Goal: Task Accomplishment & Management: Manage account settings

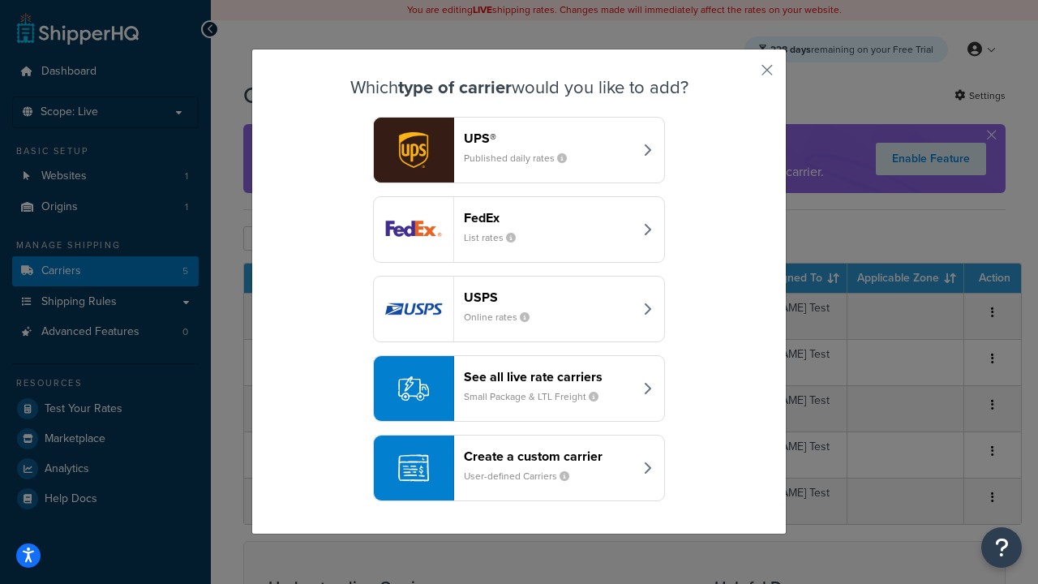
click at [519, 229] on div "FedEx List rates" at bounding box center [548, 229] width 169 height 39
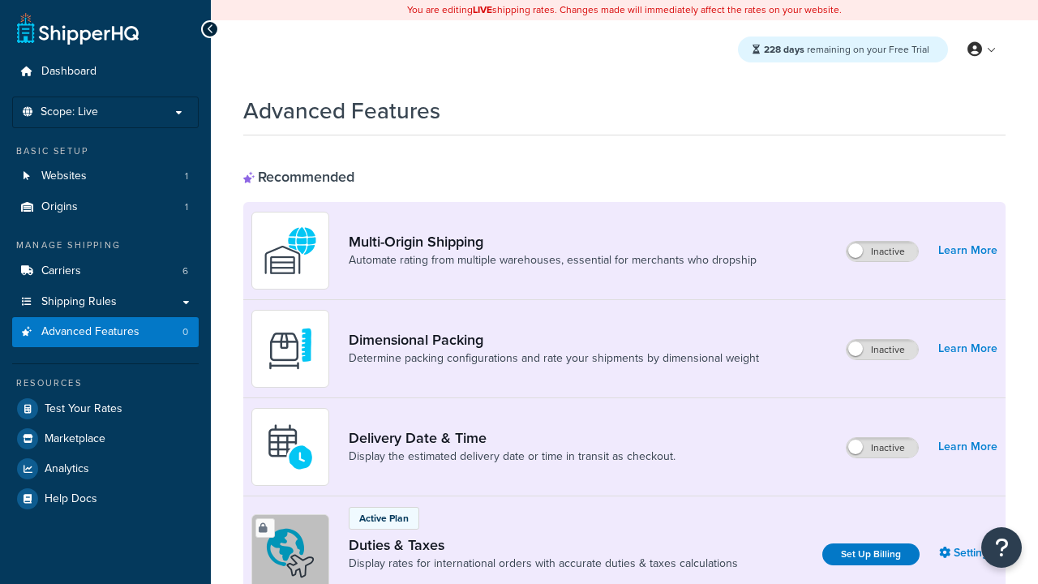
scroll to position [525, 0]
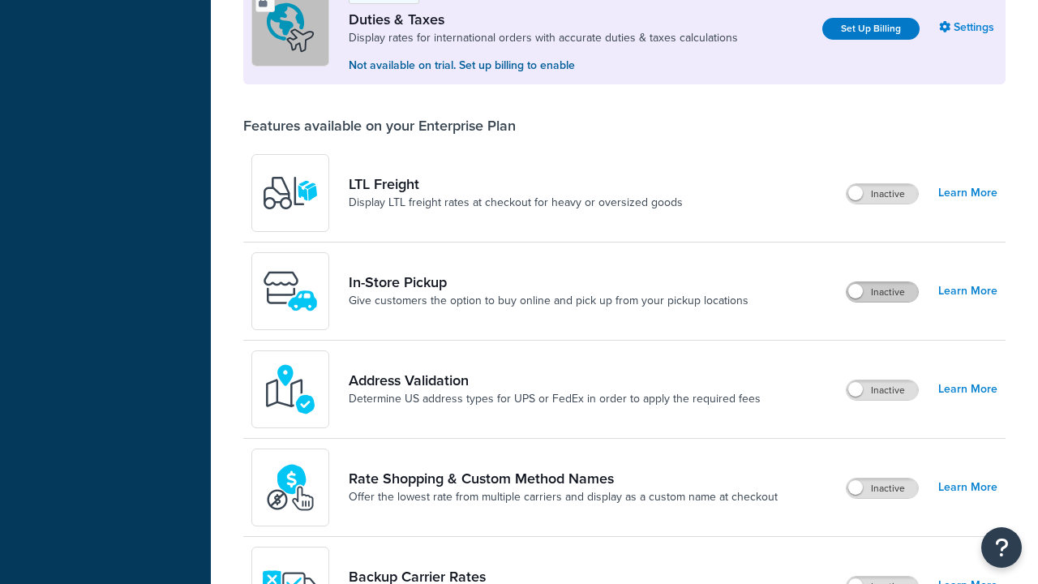
click at [882, 292] on label "Inactive" at bounding box center [882, 291] width 71 height 19
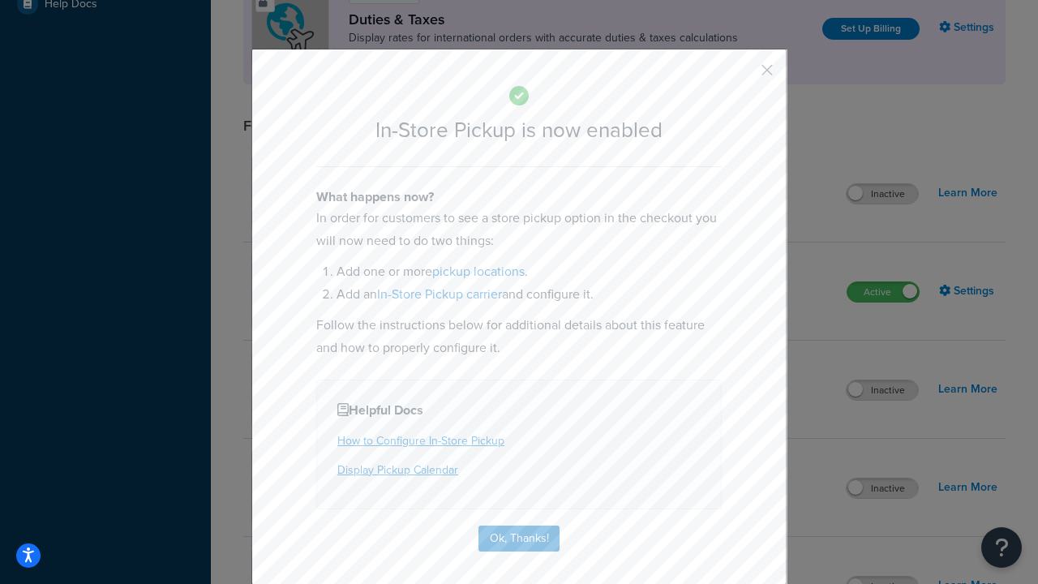
click at [743, 75] on button "button" at bounding box center [743, 76] width 4 height 4
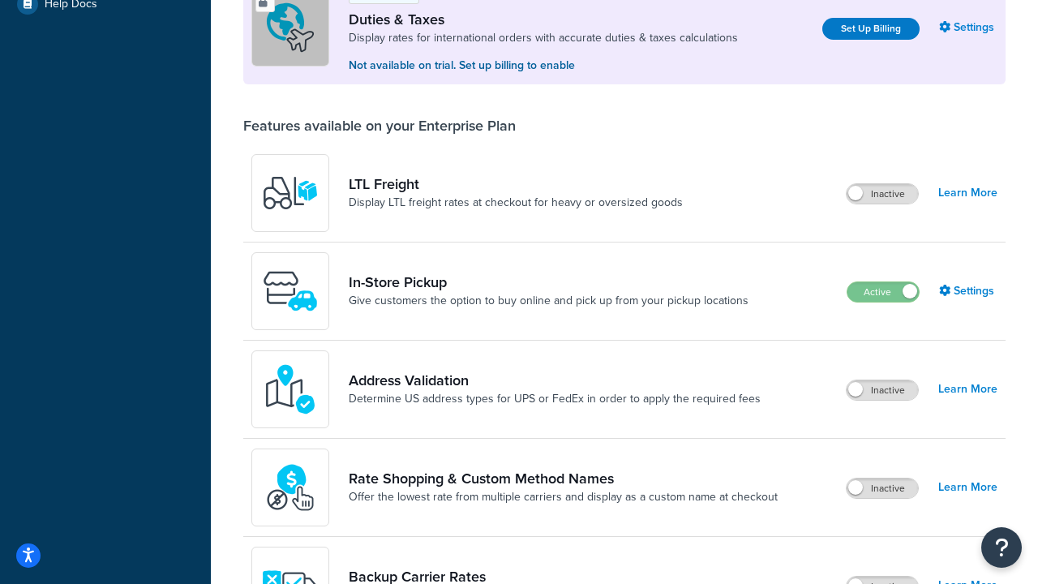
scroll to position [495, 0]
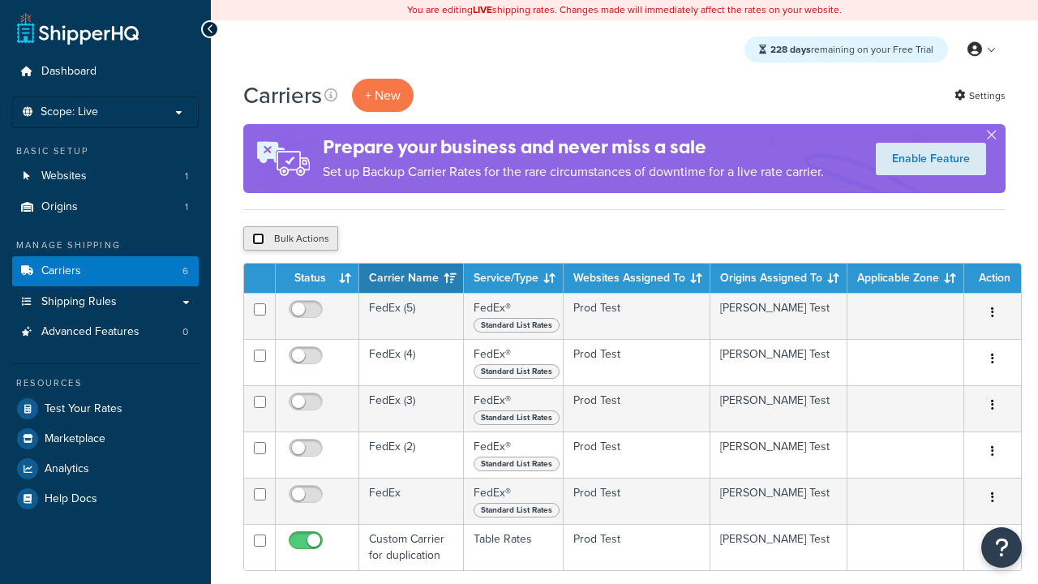
click at [258, 239] on input "checkbox" at bounding box center [258, 239] width 12 height 12
checkbox input "true"
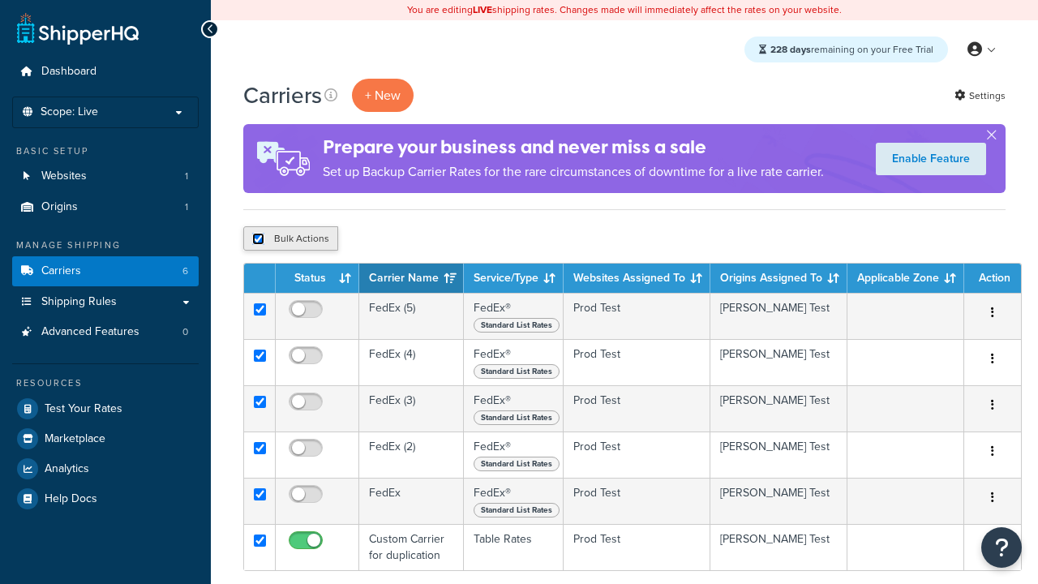
checkbox input "true"
click at [436, 239] on button "Delete" at bounding box center [433, 238] width 56 height 24
